Goal: Download file/media

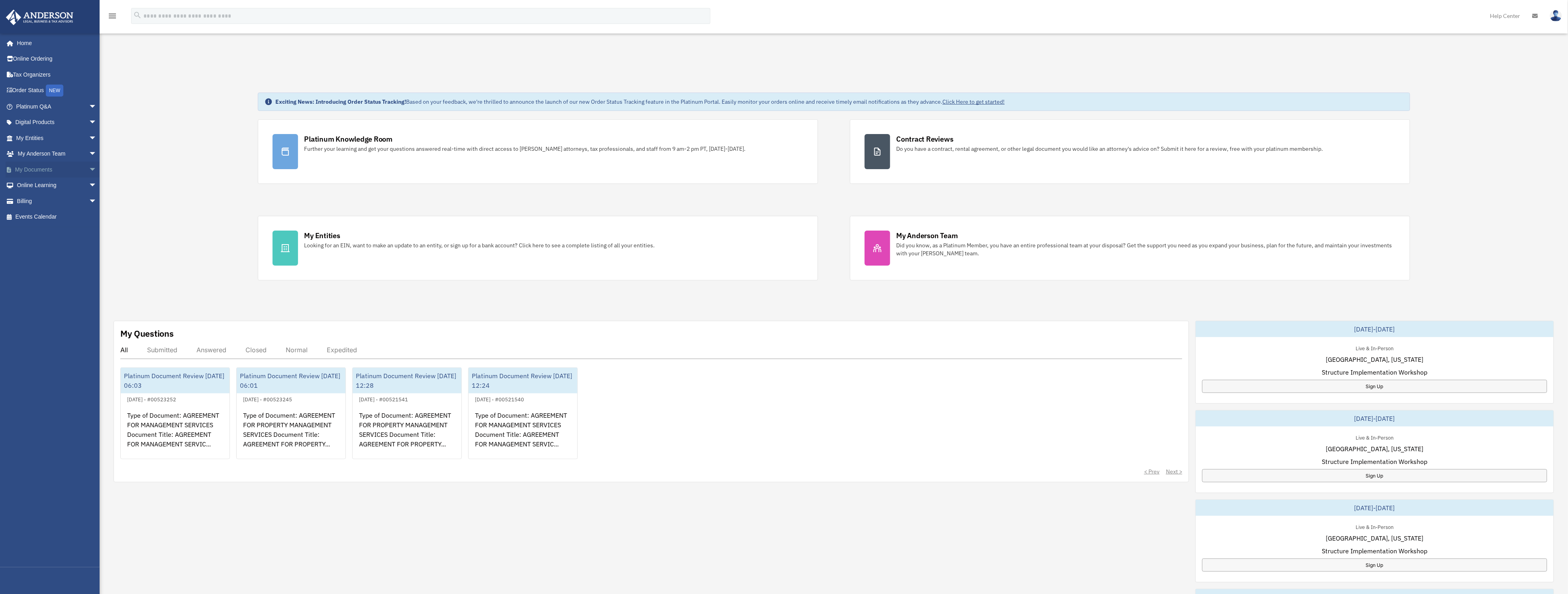
click at [31, 170] on link "My Documents arrow_drop_down" at bounding box center [57, 169] width 103 height 16
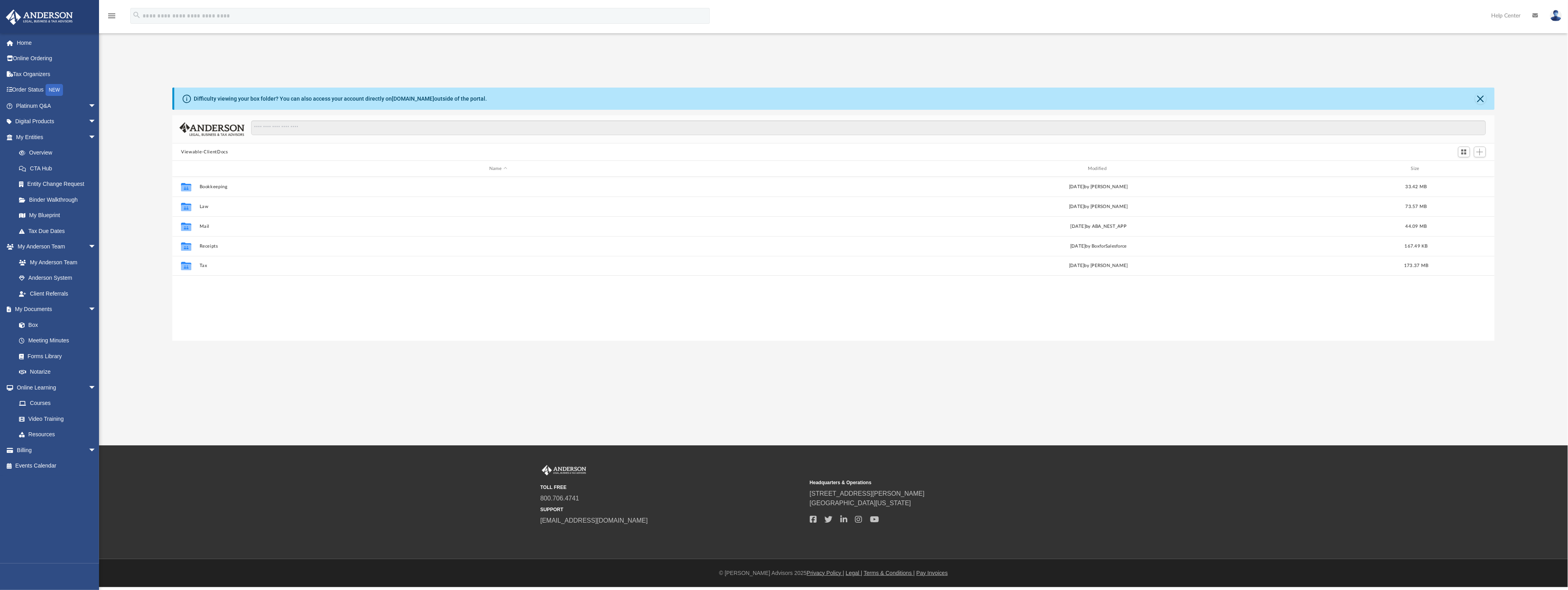
scroll to position [170, 1313]
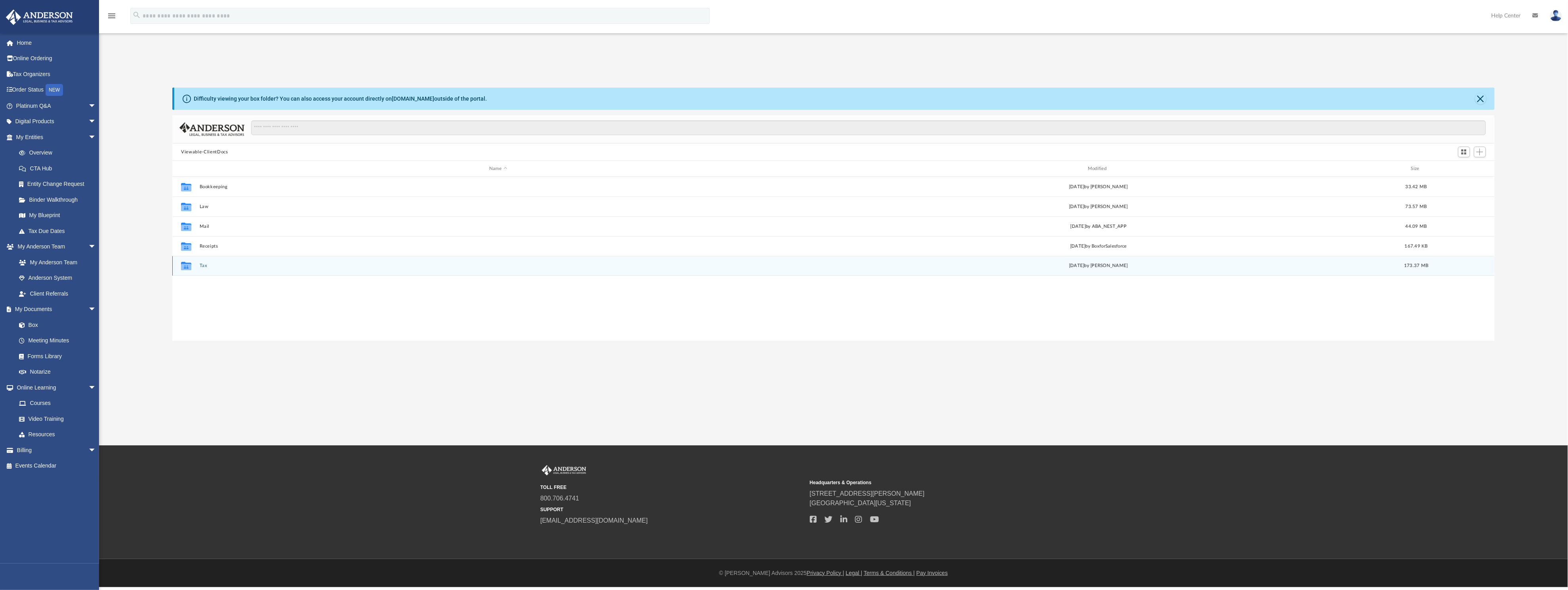
click at [202, 263] on button "Tax" at bounding box center [498, 265] width 597 height 5
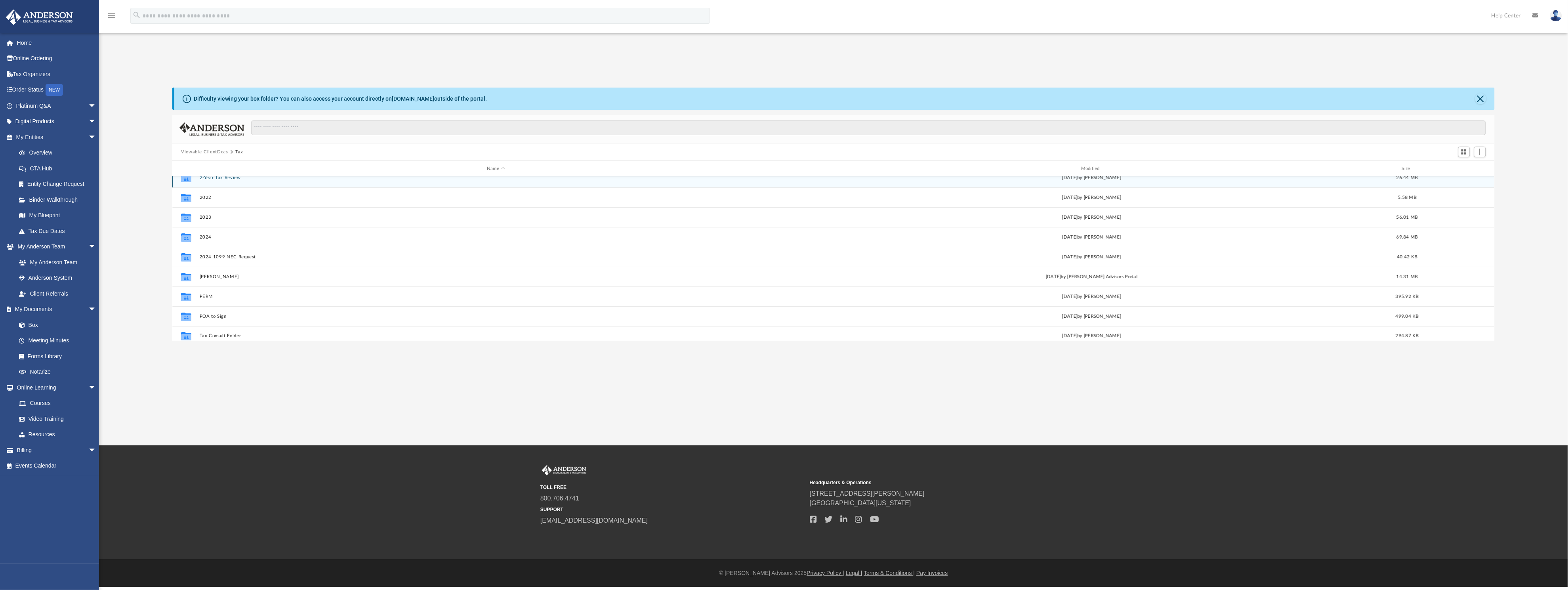
scroll to position [14, 0]
click at [225, 332] on button "Tax Consult Folder" at bounding box center [496, 331] width 593 height 5
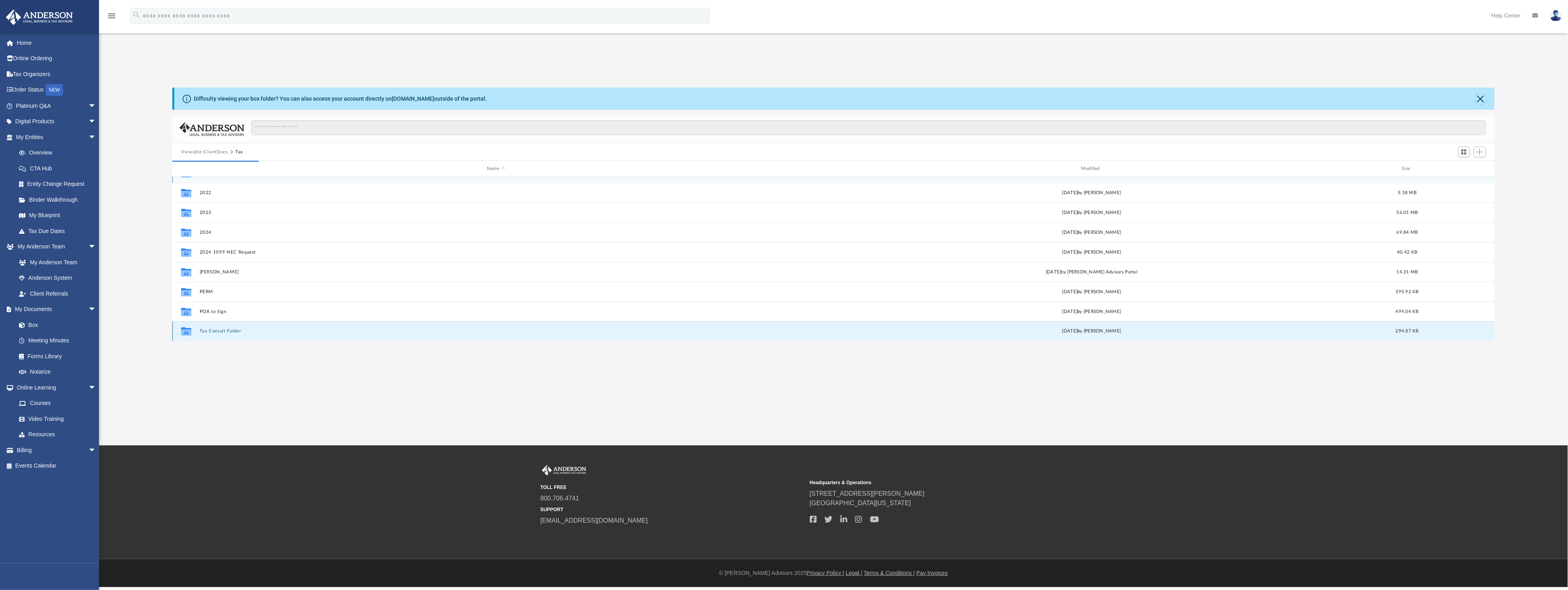
scroll to position [0, 0]
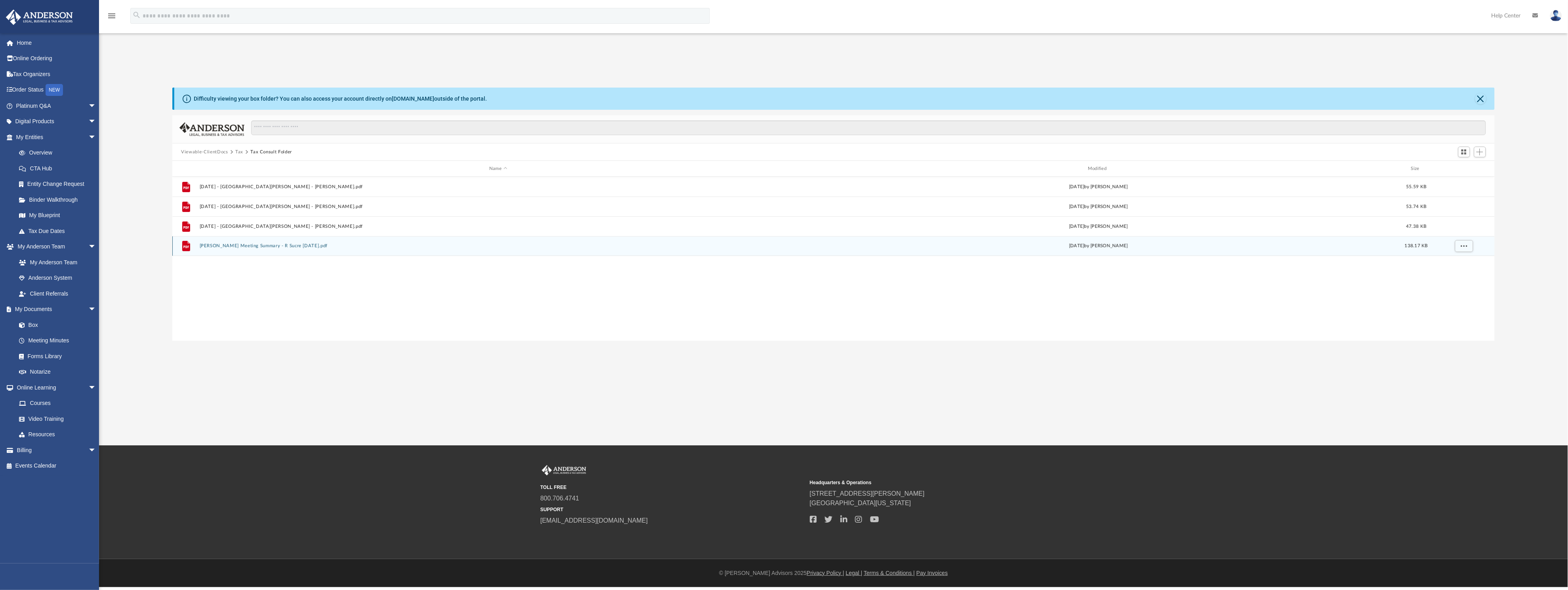
click at [236, 242] on div "File [PERSON_NAME] Meeting Summary - R Sucre [DATE].pdf [DATE] by [PERSON_NAME]…" at bounding box center [833, 246] width 1322 height 20
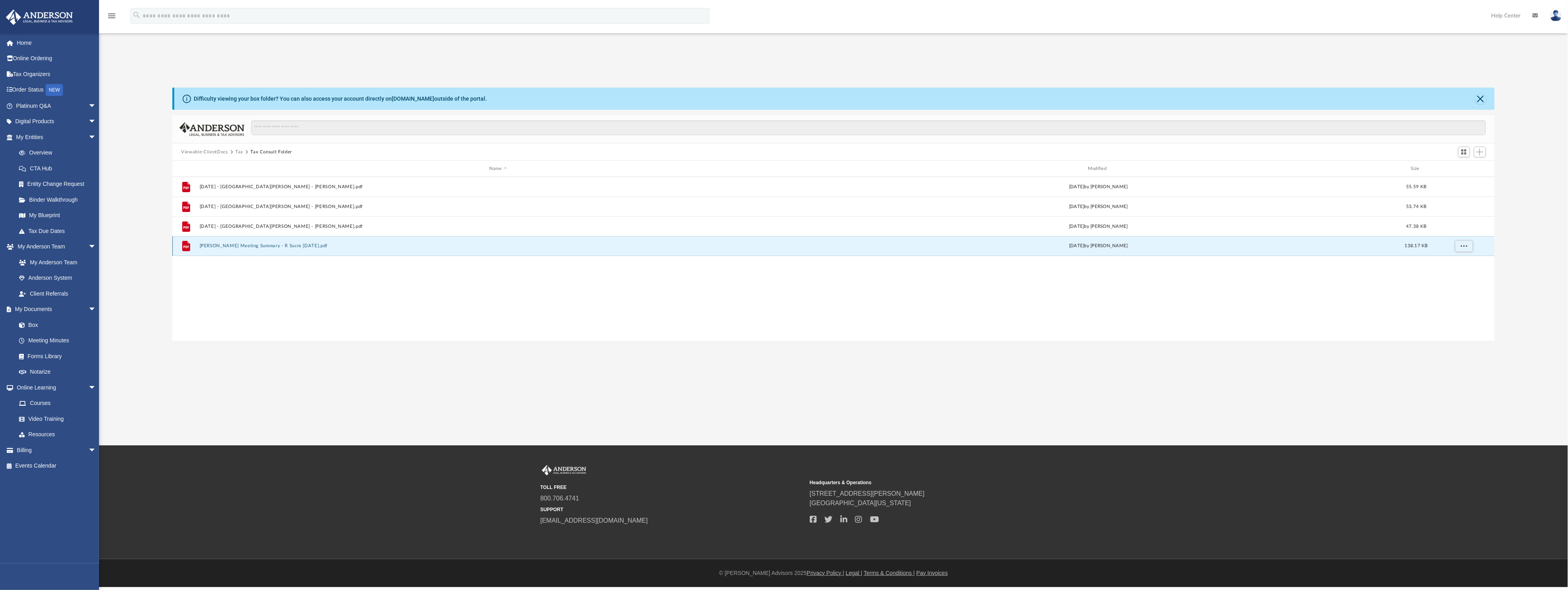
click at [236, 244] on button "[PERSON_NAME] Meeting Summary - R Sucre [DATE].pdf" at bounding box center [498, 246] width 597 height 5
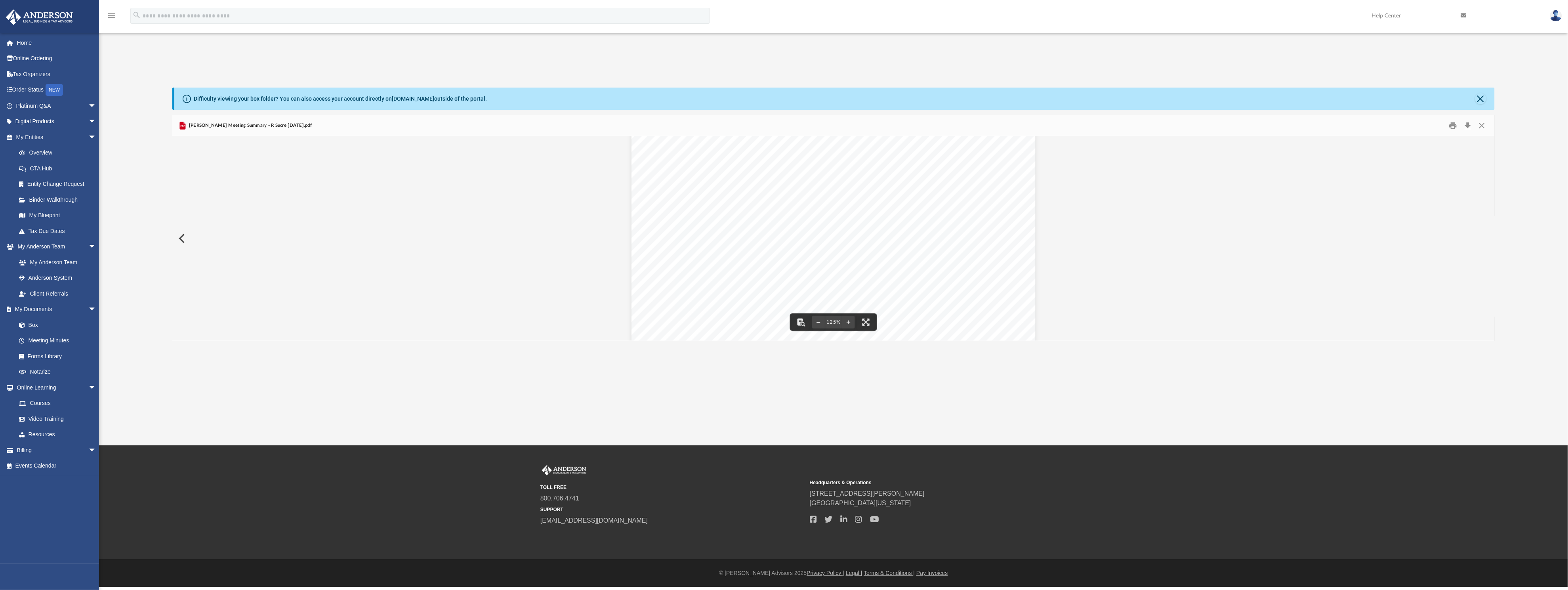
scroll to position [331, 0]
click at [1467, 125] on button "Download" at bounding box center [1467, 125] width 15 height 13
